Goal: Transaction & Acquisition: Purchase product/service

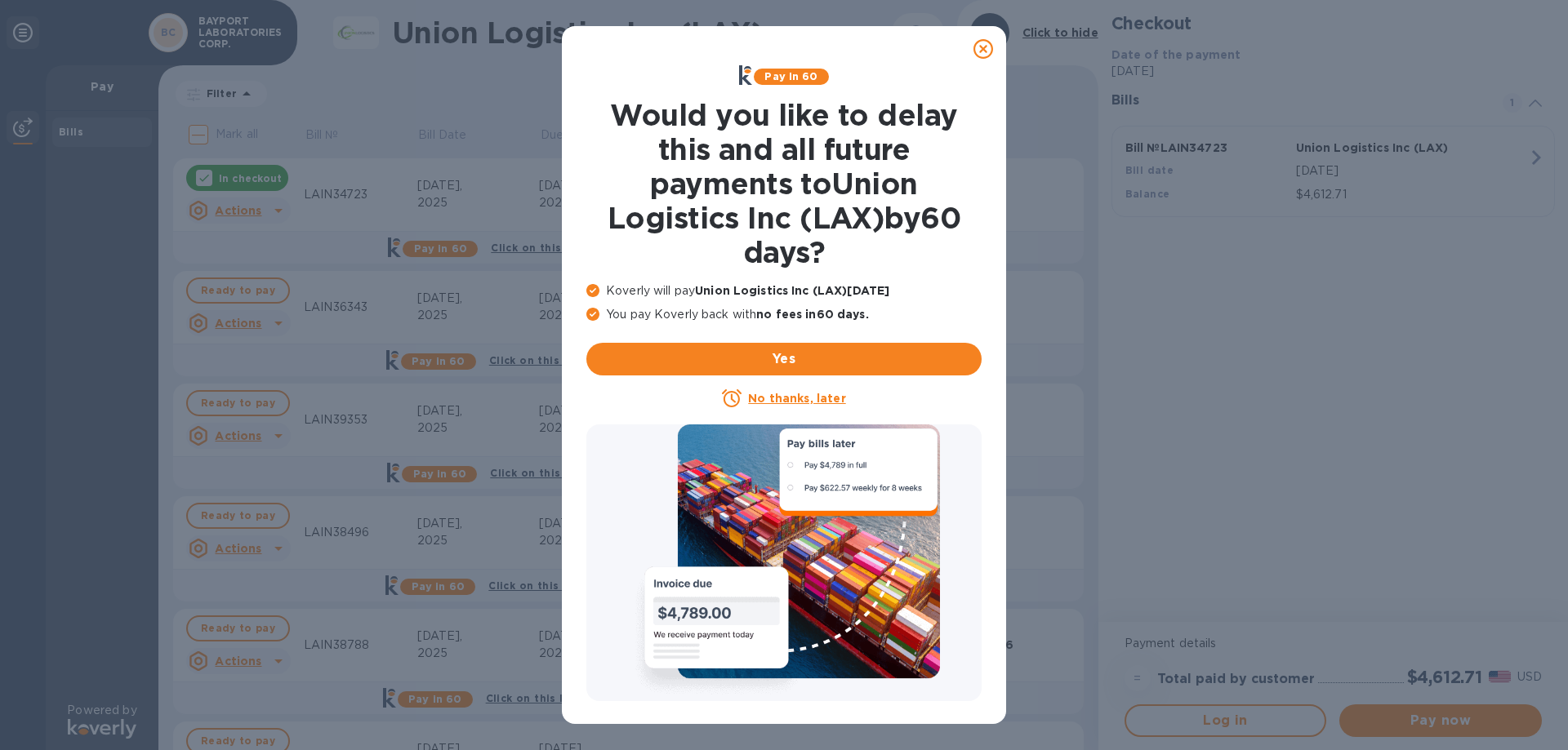
click at [972, 50] on div at bounding box center [982, 48] width 32 height 32
click at [983, 47] on icon at bounding box center [983, 49] width 20 height 20
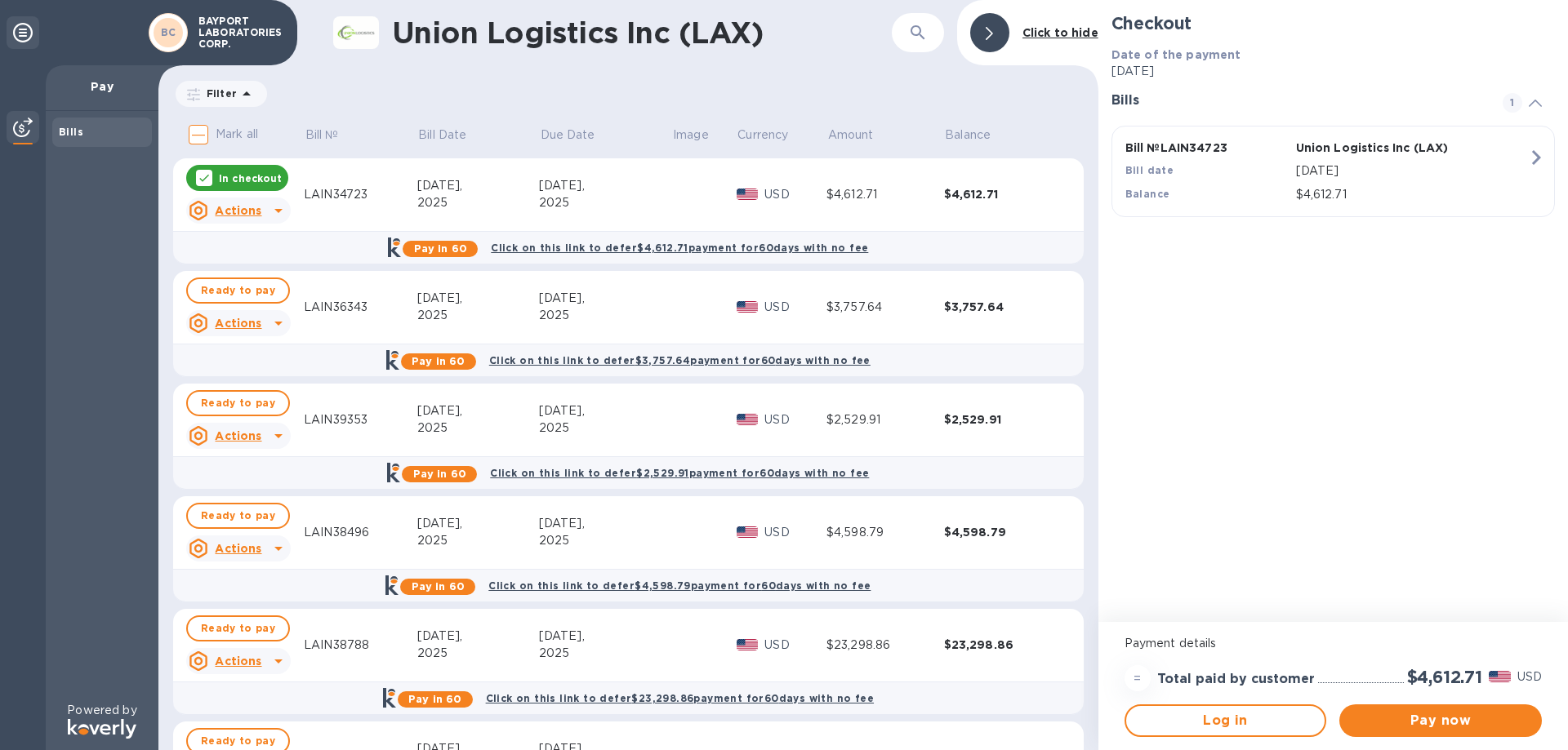
click at [1267, 492] on div "Checkout Date of the payment [DATE] Bills 1 Bill № LAIN34723 Union Logistics In…" at bounding box center [1333, 311] width 470 height 622
click at [283, 320] on icon at bounding box center [278, 323] width 20 height 20
click at [281, 321] on div at bounding box center [784, 375] width 1568 height 750
click at [285, 211] on icon at bounding box center [278, 210] width 20 height 20
click at [1306, 473] on div at bounding box center [784, 375] width 1568 height 750
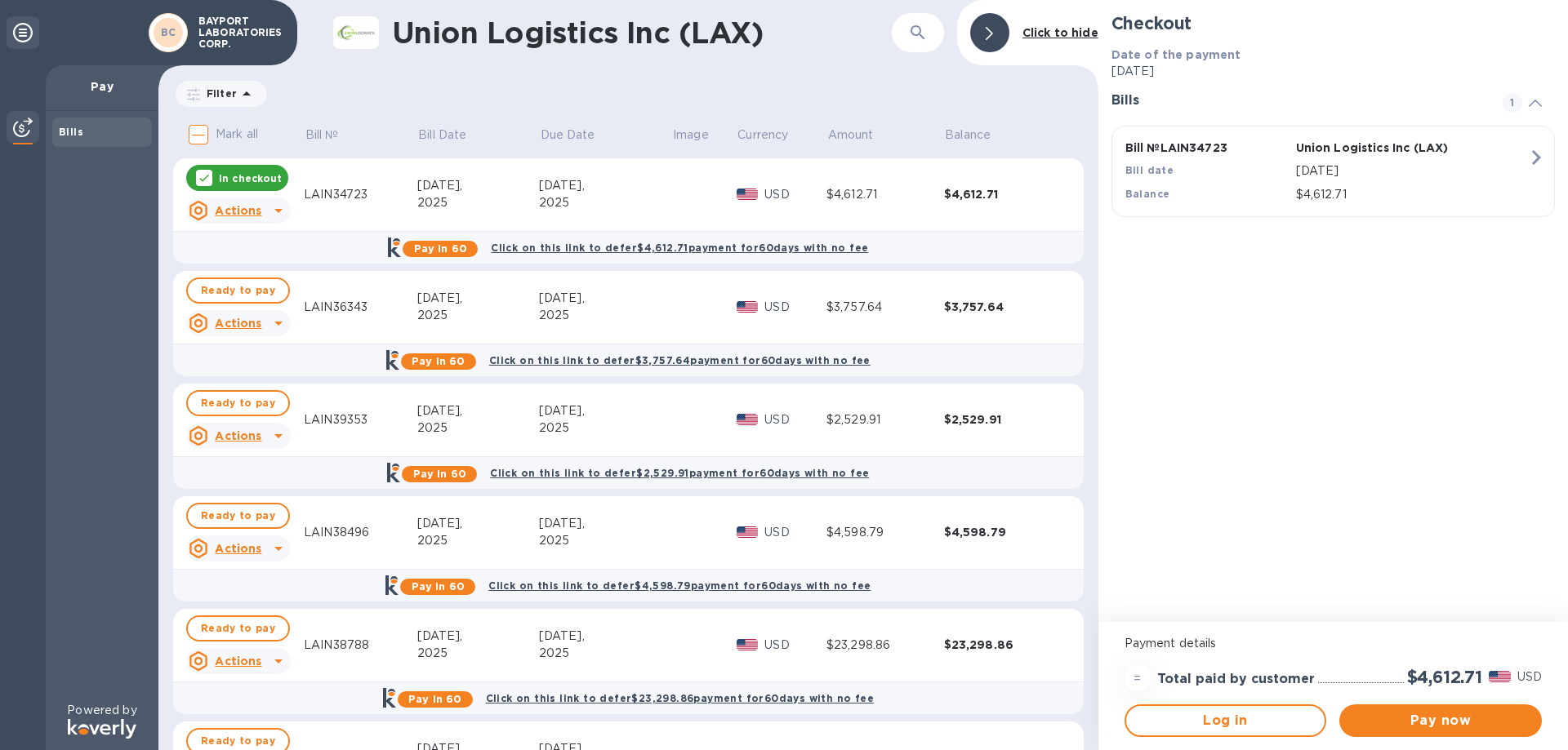
click at [1002, 32] on div at bounding box center [990, 32] width 39 height 39
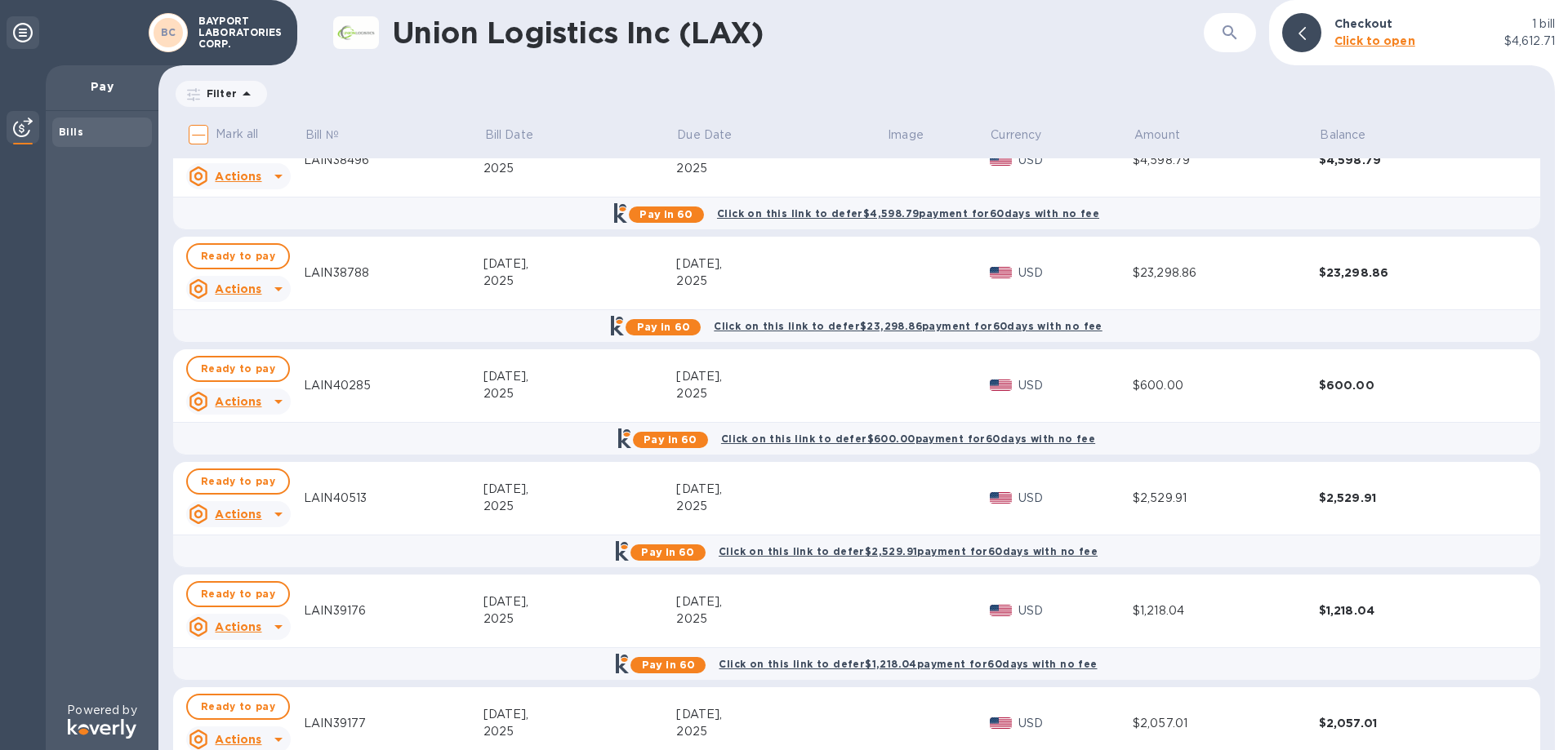
scroll to position [549, 0]
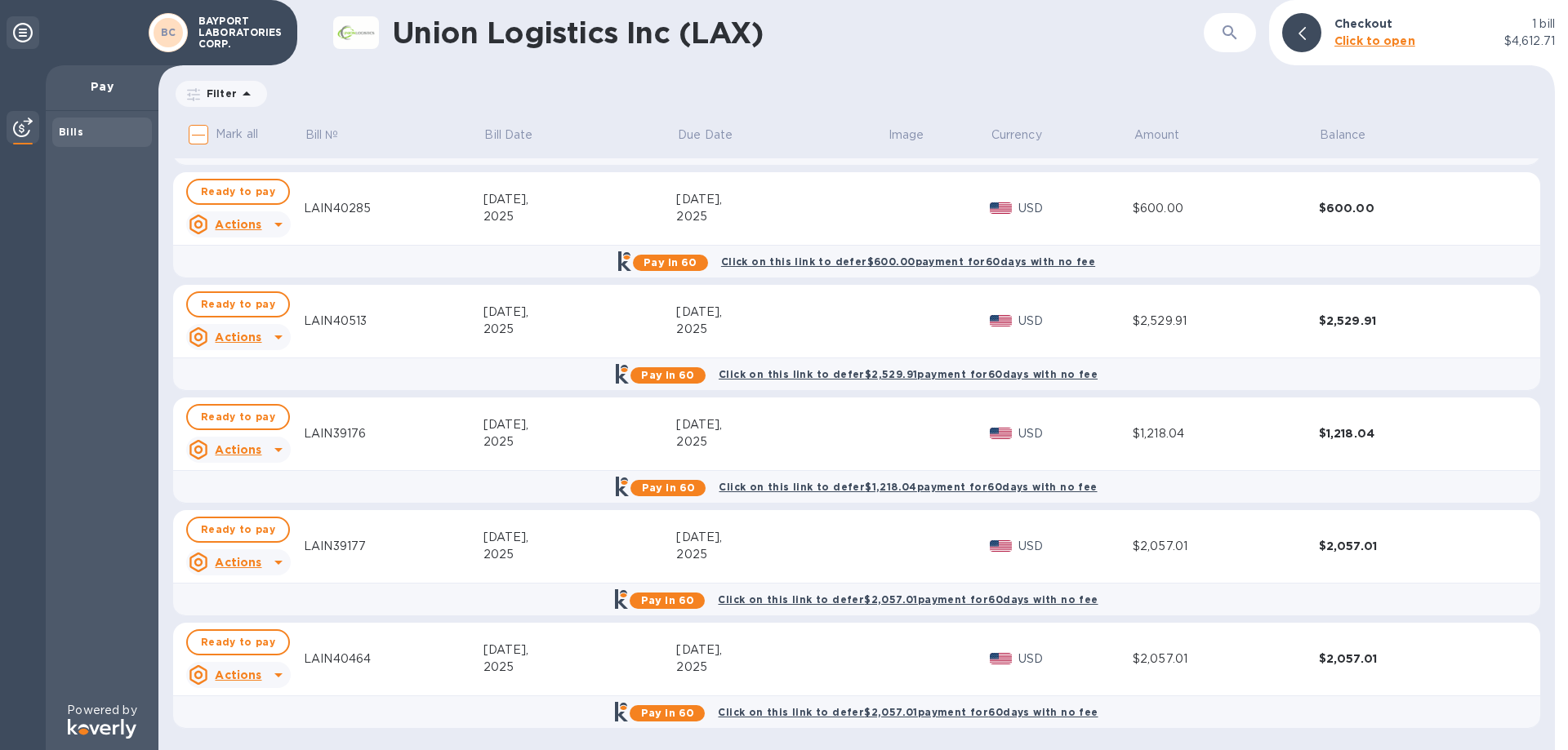
click at [277, 675] on icon at bounding box center [278, 675] width 8 height 4
click at [261, 720] on b "Open bill" at bounding box center [260, 716] width 55 height 13
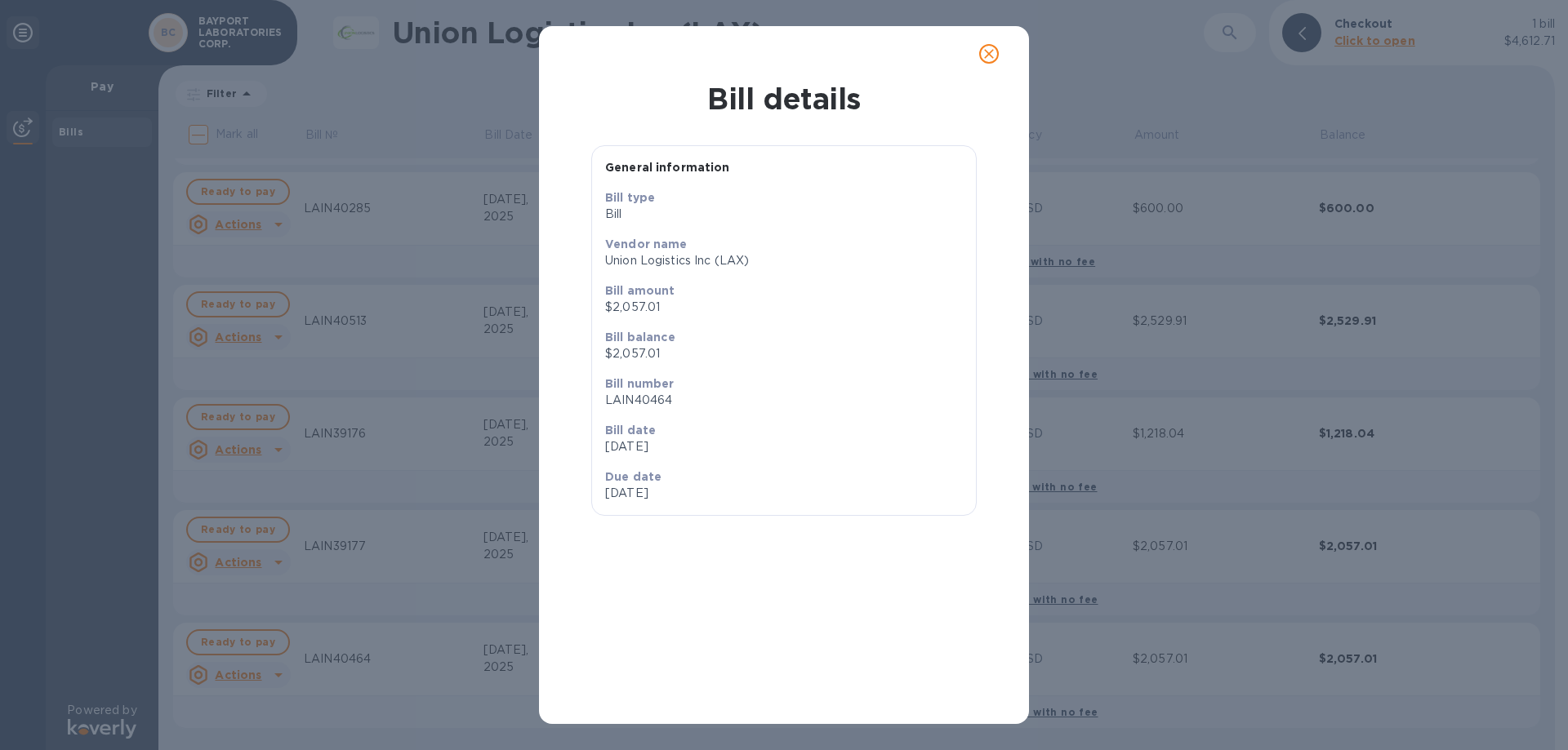
click at [990, 54] on icon "close" at bounding box center [988, 54] width 17 height 17
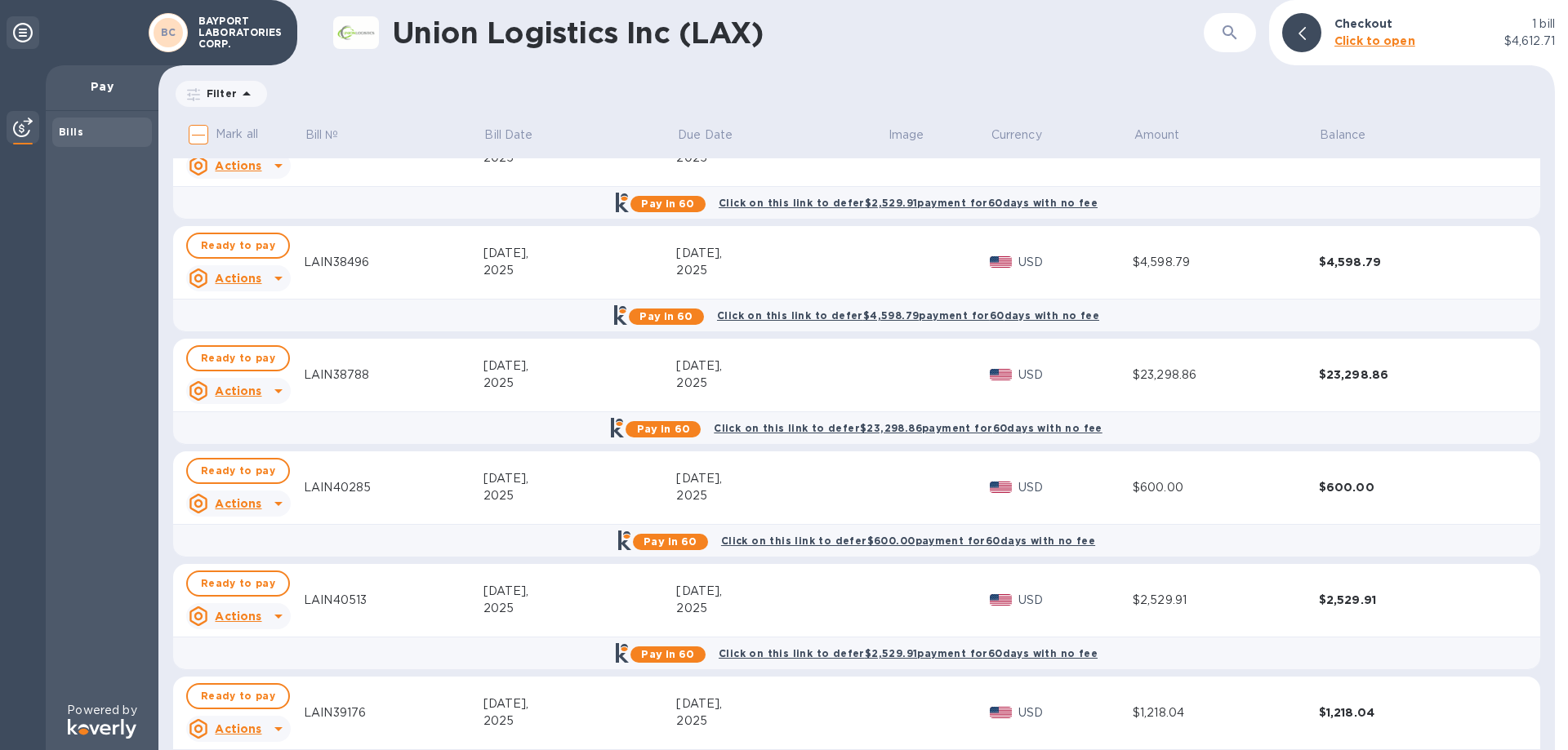
scroll to position [0, 0]
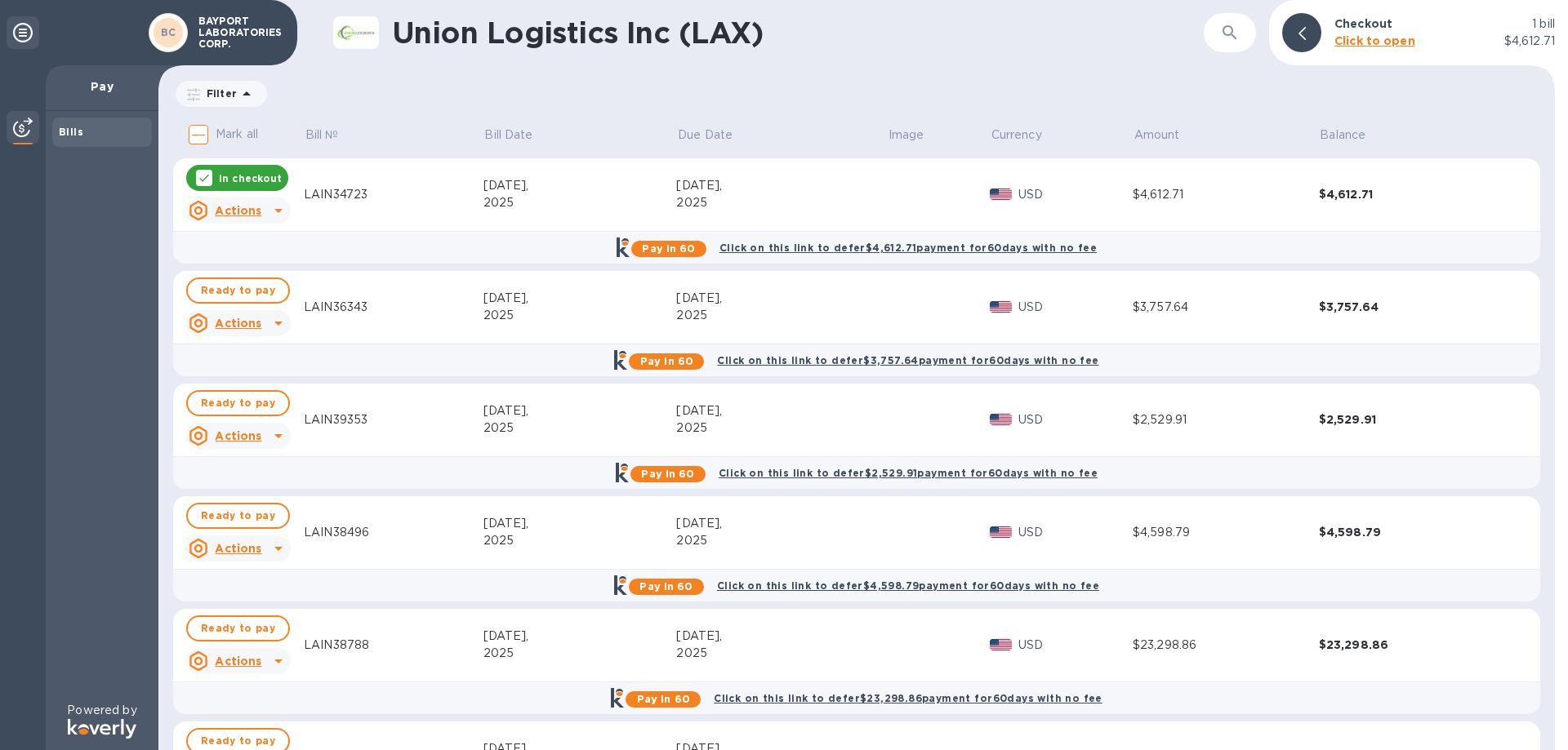
click at [244, 98] on icon at bounding box center [247, 94] width 20 height 20
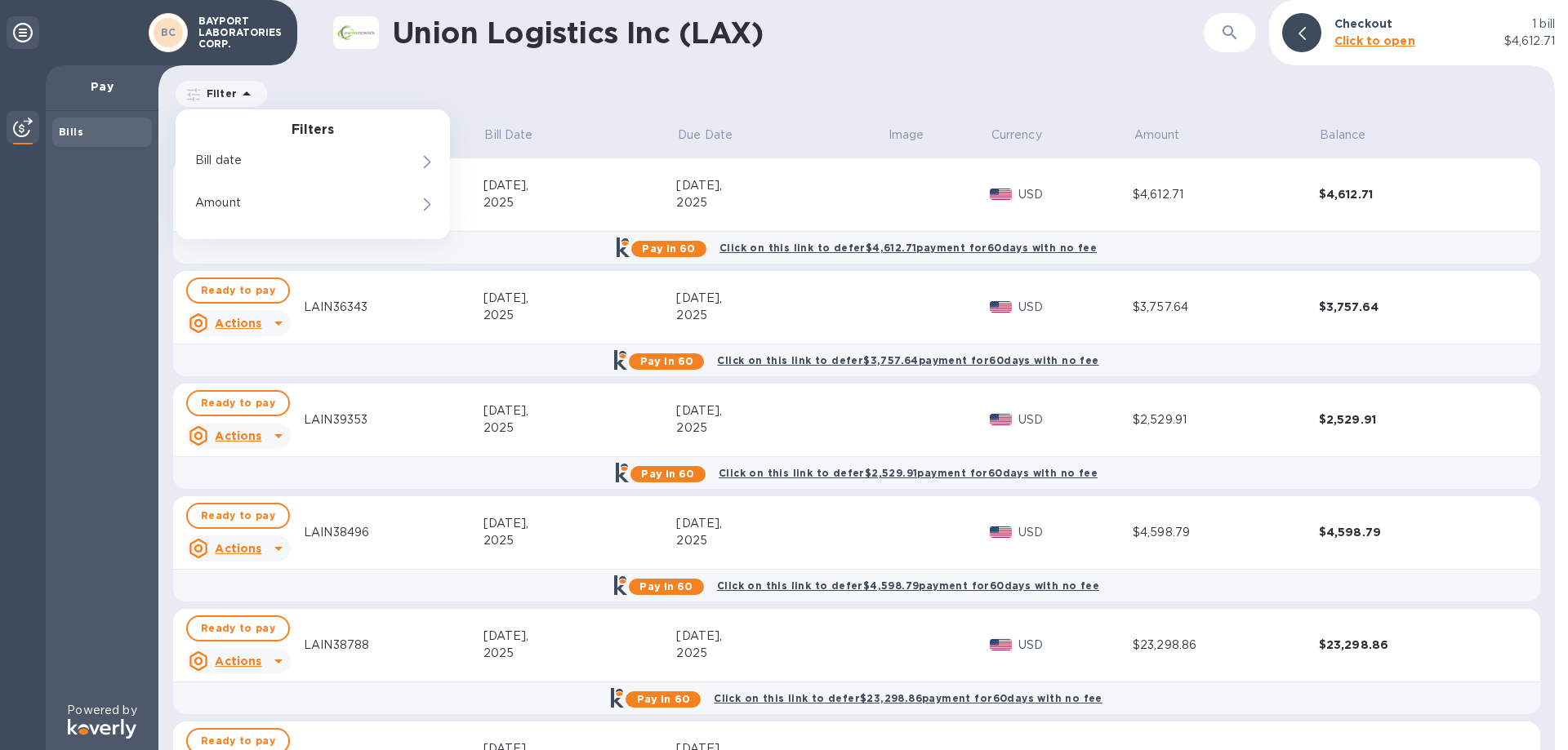
click at [239, 95] on icon at bounding box center [247, 94] width 20 height 20
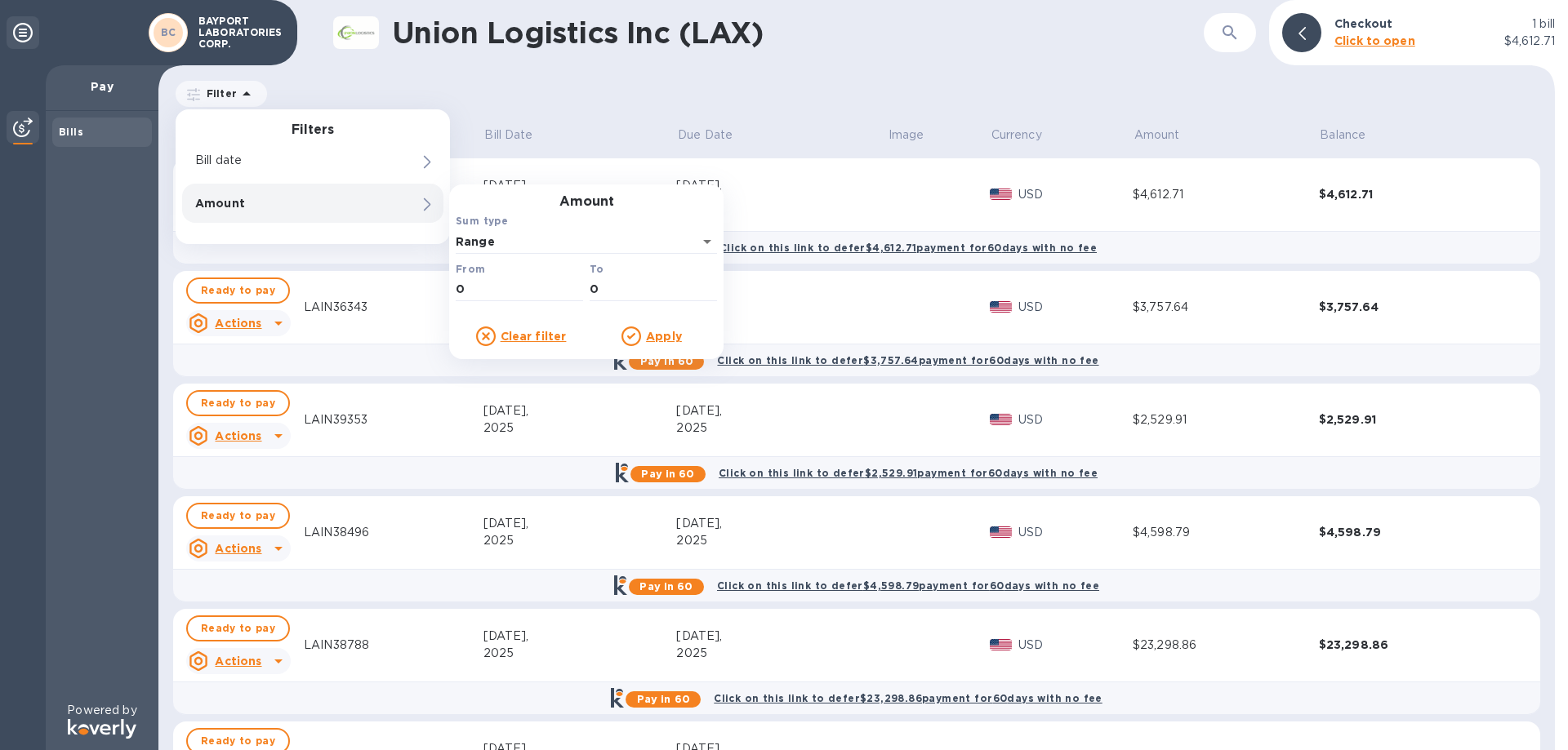
click at [25, 34] on icon at bounding box center [23, 32] width 20 height 20
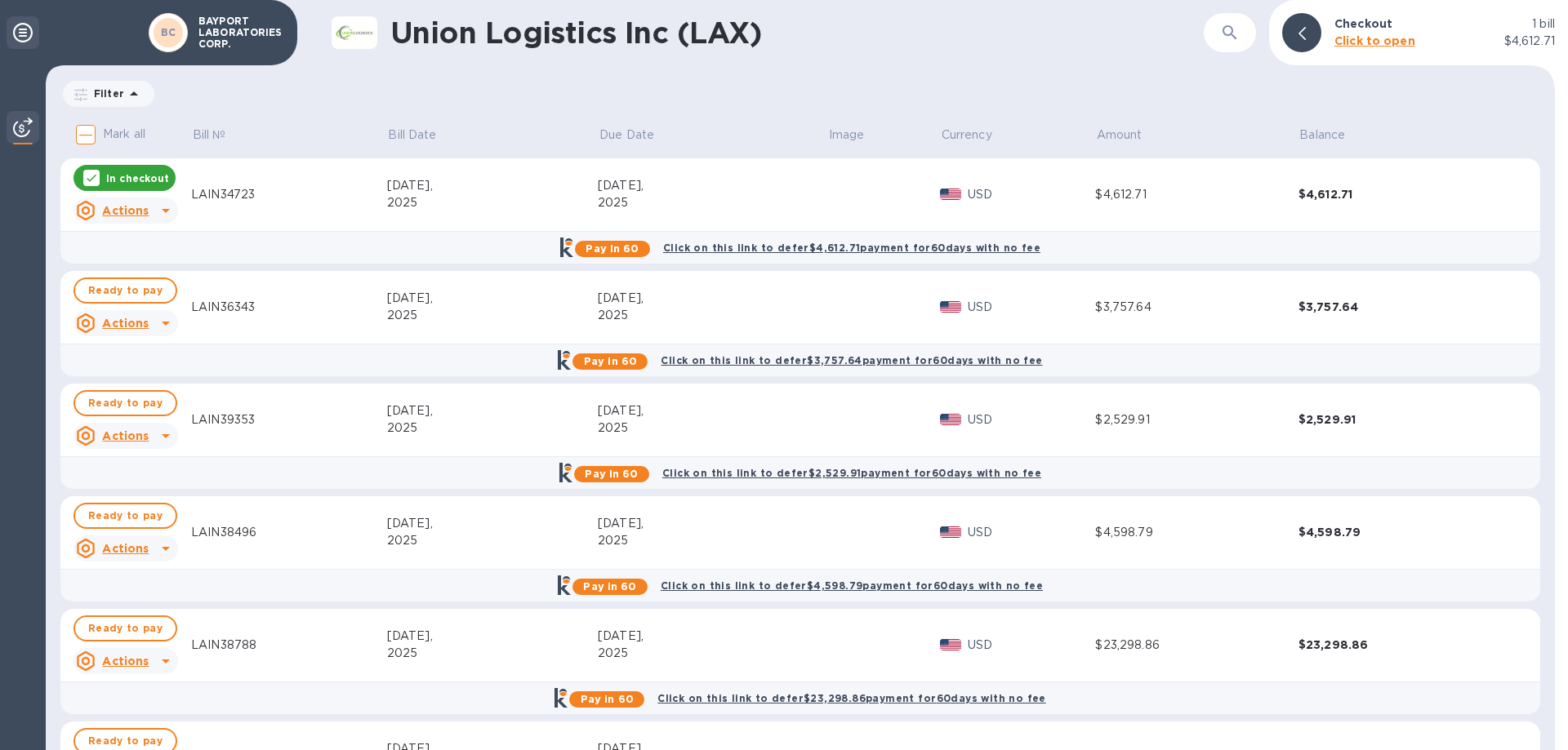
click at [25, 35] on icon at bounding box center [23, 32] width 20 height 20
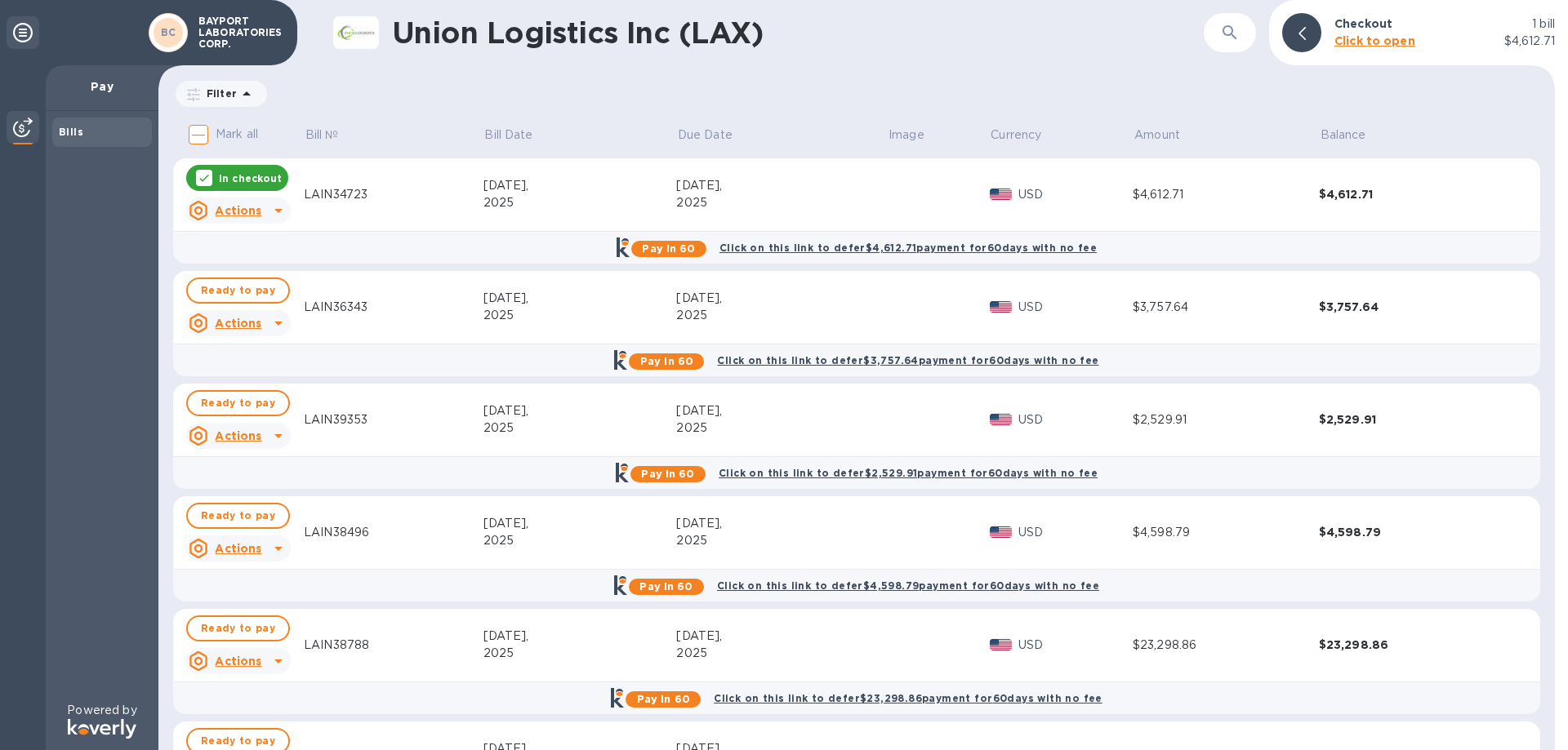
scroll to position [549, 0]
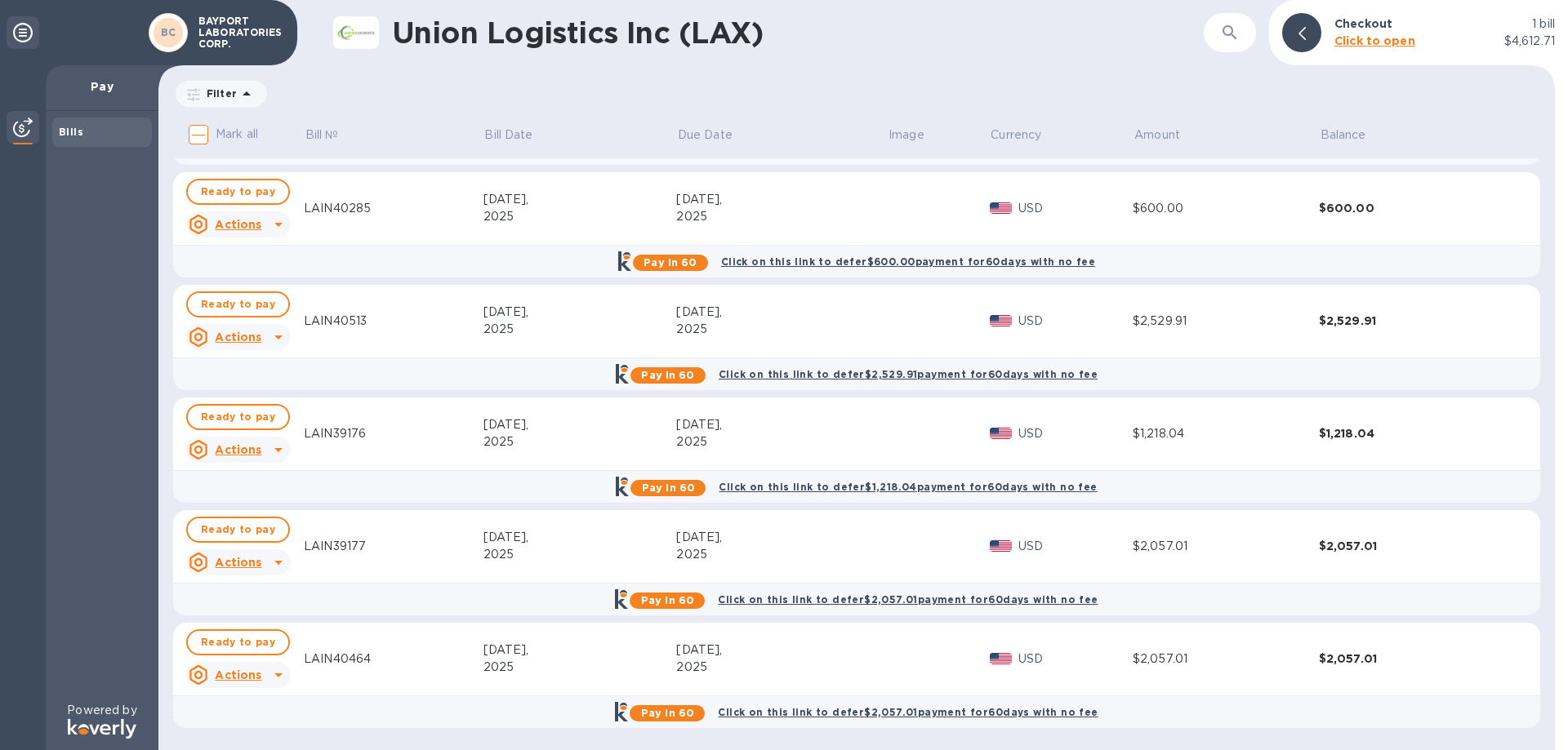
click at [12, 123] on div at bounding box center [23, 129] width 32 height 36
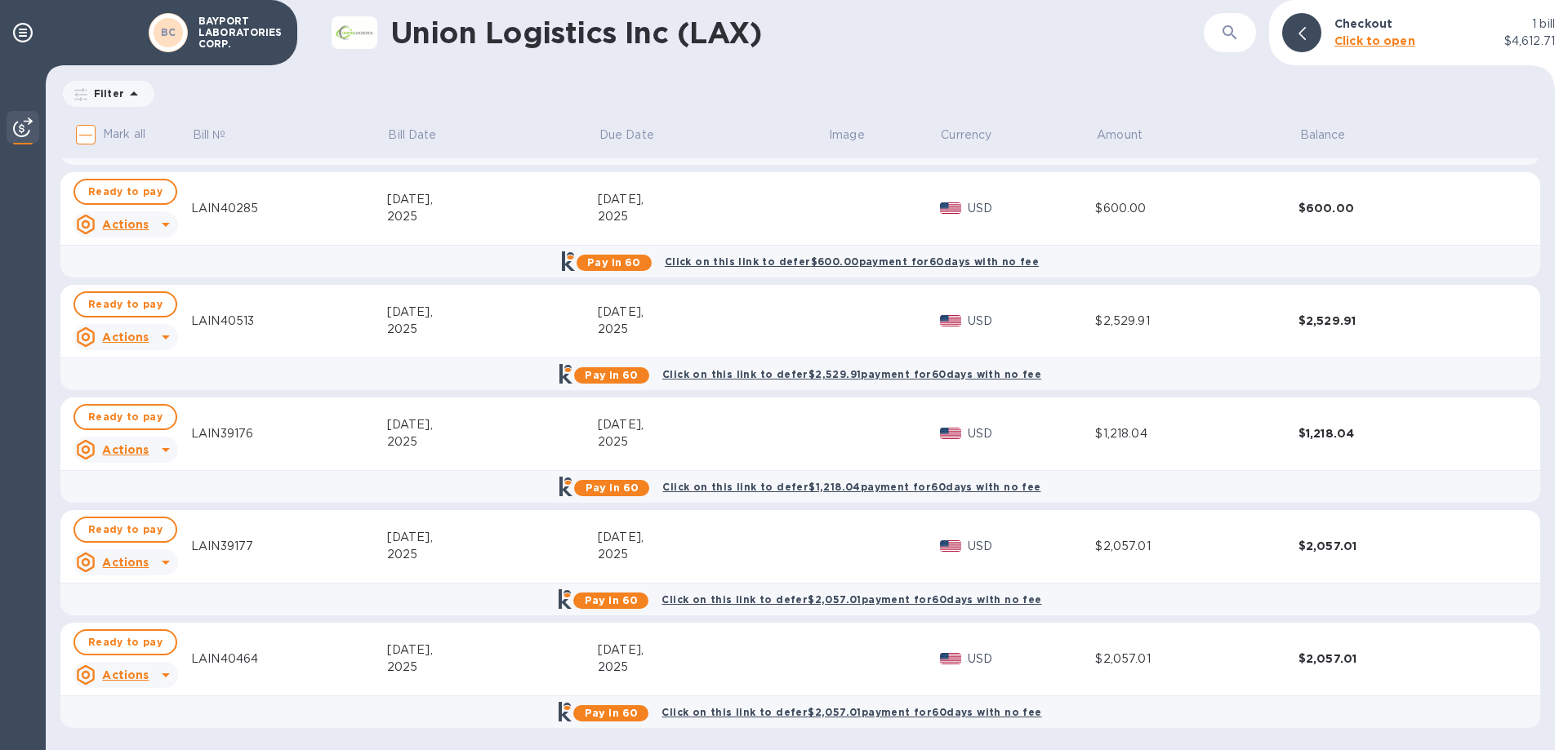
click at [17, 124] on img at bounding box center [23, 128] width 20 height 20
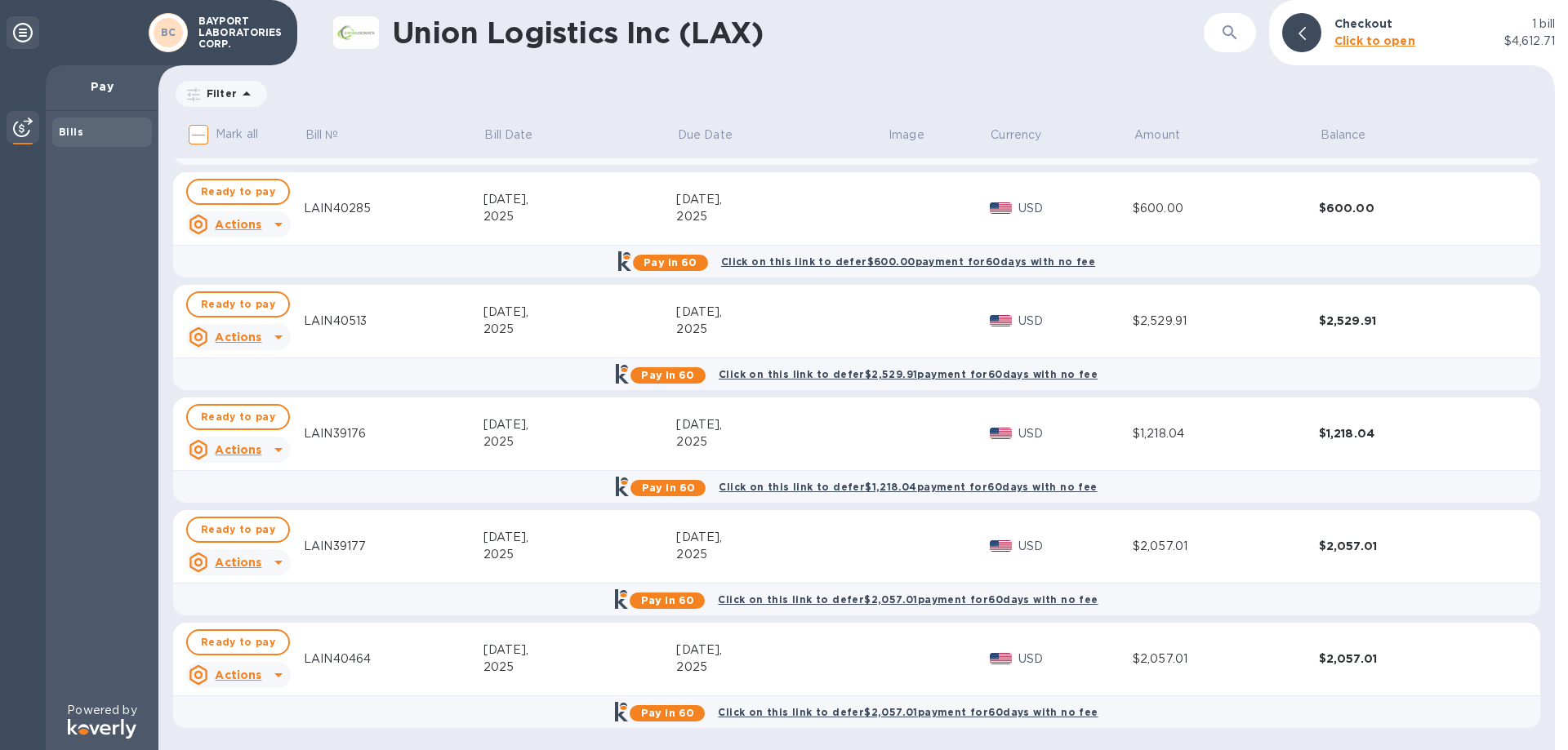
click at [108, 84] on p "Pay" at bounding box center [102, 87] width 87 height 17
click at [1291, 28] on div at bounding box center [1302, 32] width 39 height 39
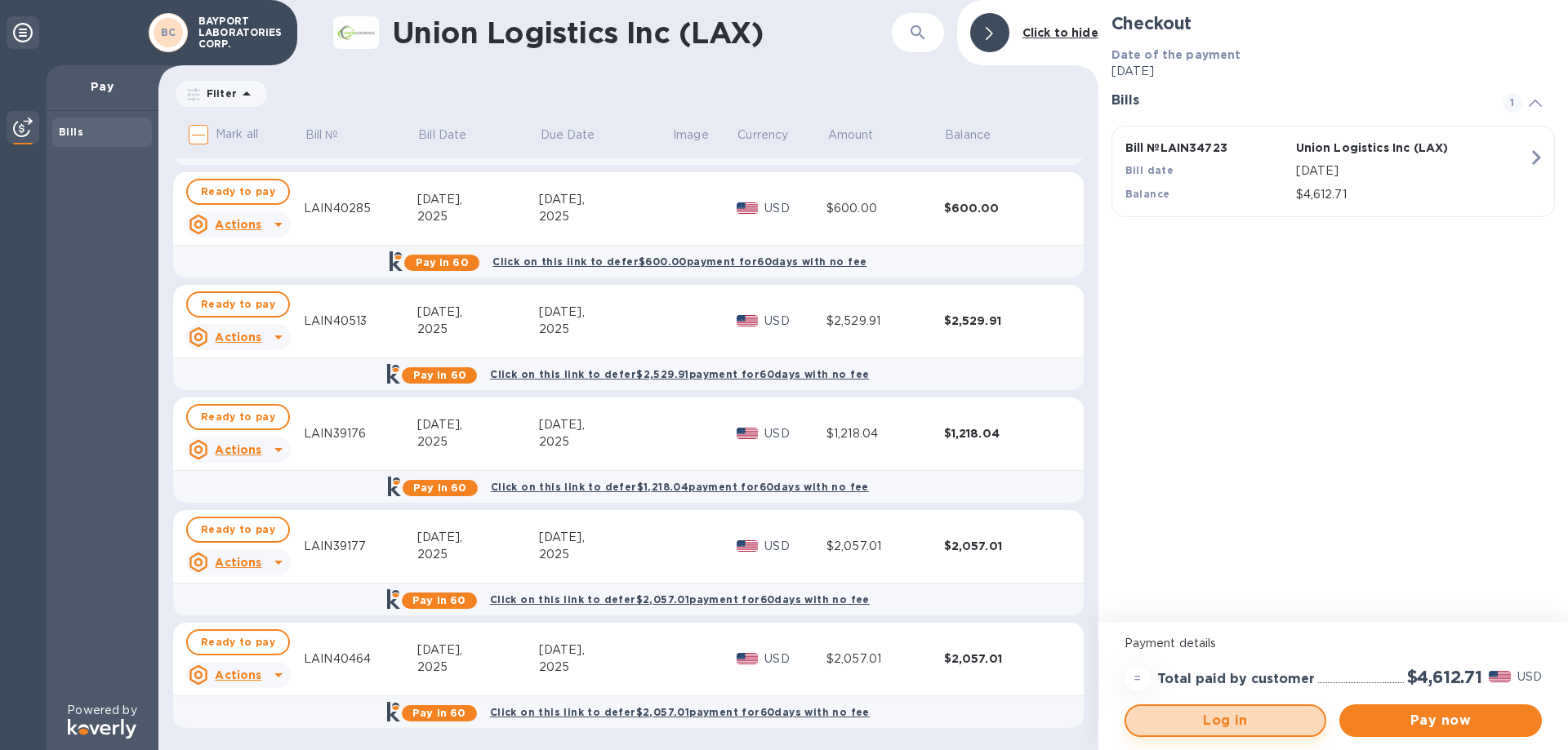
click at [1229, 724] on span "Log in" at bounding box center [1226, 721] width 173 height 20
